Goal: Task Accomplishment & Management: Complete application form

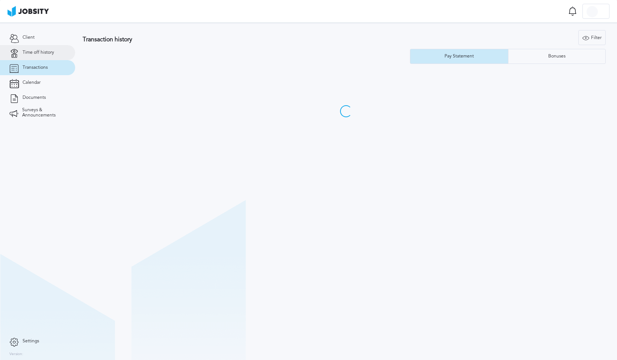
click at [48, 53] on span "Time off history" at bounding box center [39, 52] width 32 height 5
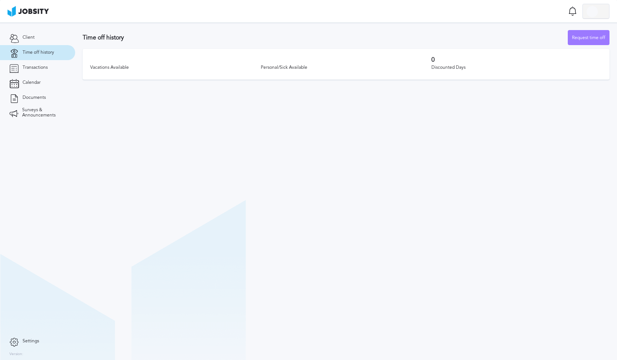
click at [591, 10] on div at bounding box center [591, 11] width 11 height 11
click at [314, 41] on div "Log Out" at bounding box center [308, 180] width 617 height 360
click at [24, 39] on span "Client" at bounding box center [29, 37] width 12 height 5
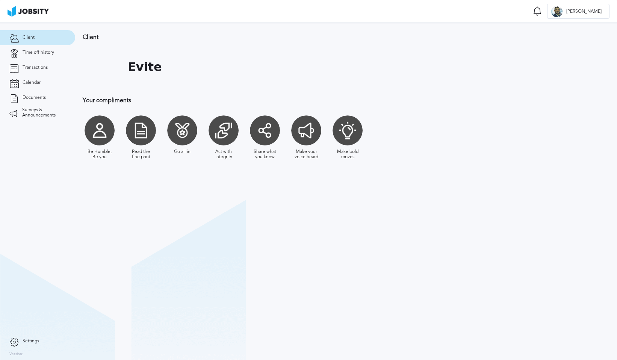
click at [178, 132] on div at bounding box center [182, 130] width 30 height 30
click at [184, 132] on div at bounding box center [182, 130] width 30 height 30
click at [224, 153] on div "Act with integrity" at bounding box center [223, 154] width 26 height 11
click at [47, 53] on span "Time off history" at bounding box center [39, 52] width 32 height 5
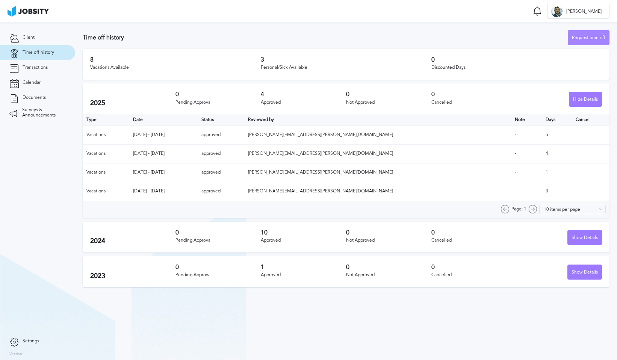
click at [594, 37] on div "Request time off" at bounding box center [588, 37] width 41 height 15
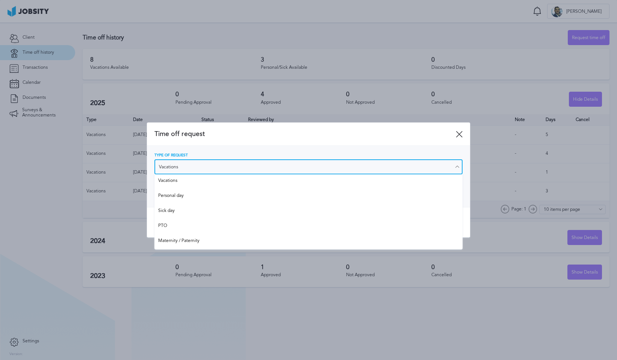
click at [220, 169] on input "Vacations" at bounding box center [308, 166] width 308 height 15
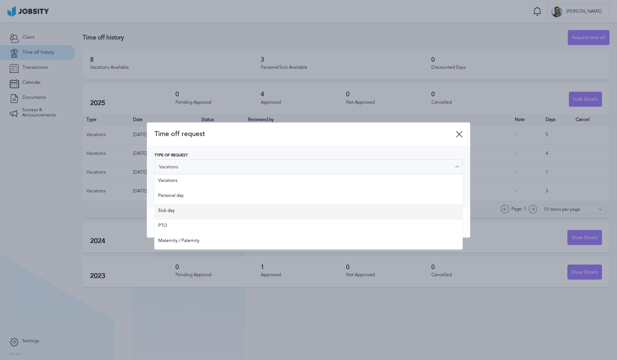
type input "Sick day"
click at [188, 212] on div "Time off request Type of Request Sick day Vacations Personal day Sick day PTO M…" at bounding box center [308, 179] width 323 height 115
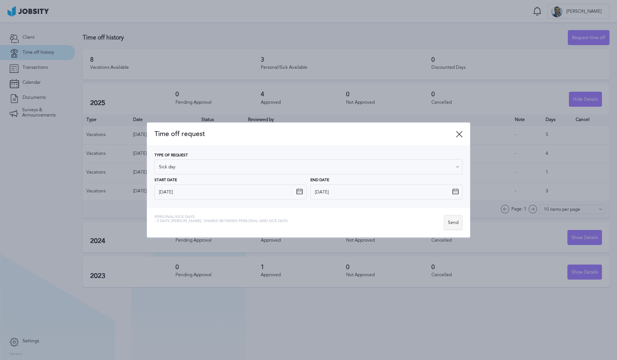
click at [450, 221] on div "Send" at bounding box center [453, 222] width 18 height 15
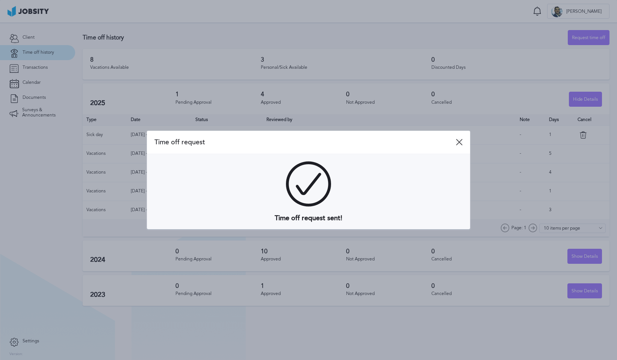
click at [461, 144] on icon at bounding box center [459, 142] width 7 height 7
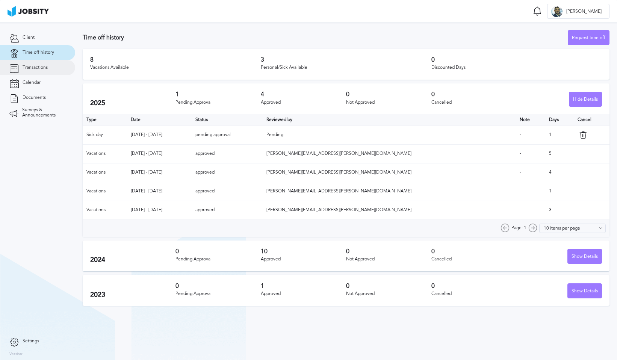
click at [38, 65] on span "Transactions" at bounding box center [35, 67] width 25 height 5
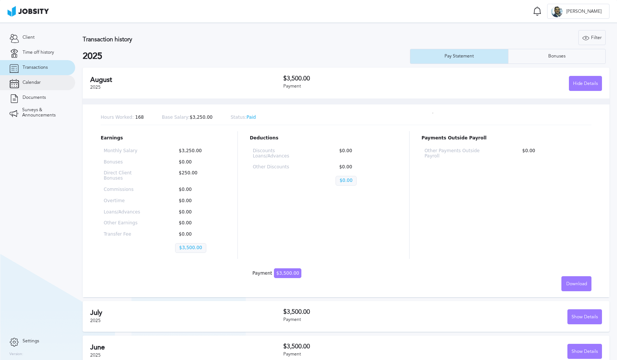
click at [33, 83] on span "Calendar" at bounding box center [32, 82] width 18 height 5
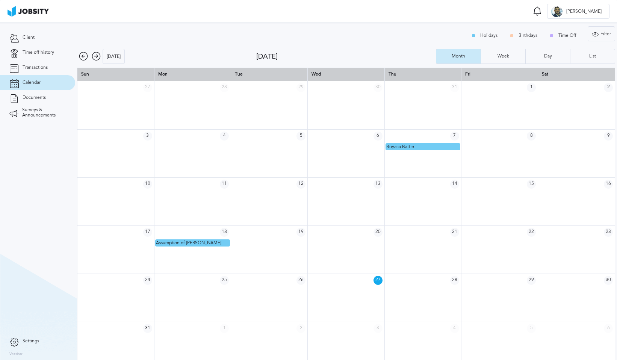
scroll to position [10, 0]
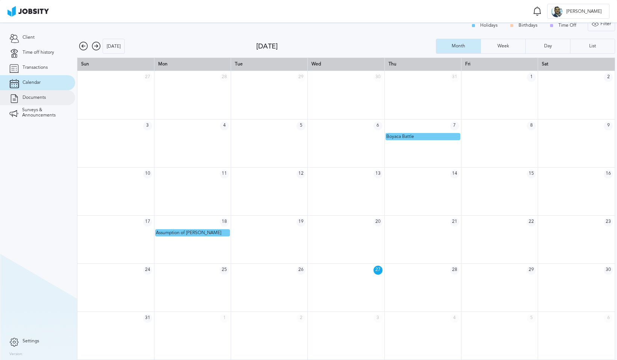
click at [53, 95] on link "Documents" at bounding box center [37, 97] width 75 height 15
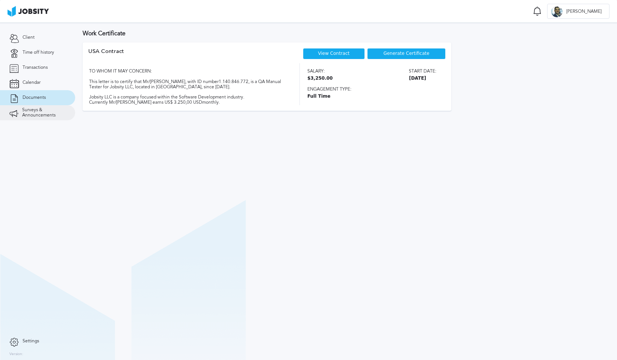
click at [48, 113] on span "Surveys & Announcements" at bounding box center [44, 112] width 44 height 11
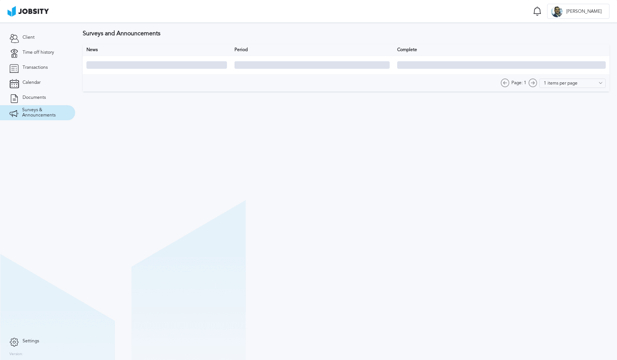
type input "10 items per page"
